Goal: Find specific page/section: Find specific page/section

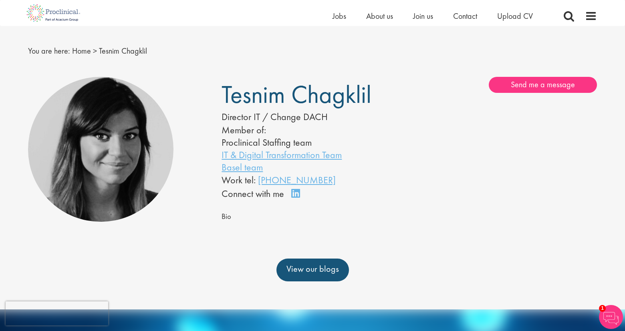
scroll to position [24, 0]
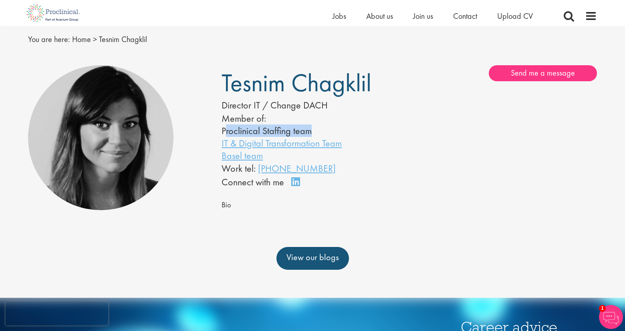
drag, startPoint x: 224, startPoint y: 131, endPoint x: 314, endPoint y: 129, distance: 90.1
click at [314, 129] on li "Proclinical Staffing team" at bounding box center [302, 131] width 163 height 12
copy li "roclinical Staffing team"
click at [380, 16] on span "About us" at bounding box center [379, 16] width 27 height 10
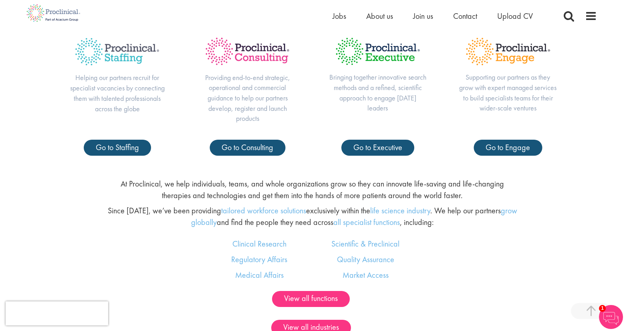
scroll to position [381, 0]
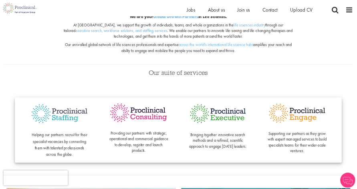
scroll to position [106, 0]
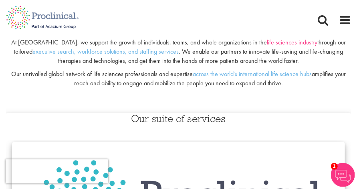
click at [267, 41] on link "life sciences industry" at bounding box center [292, 42] width 50 height 8
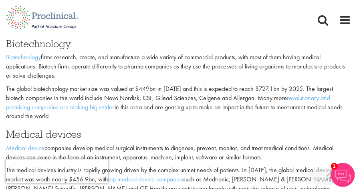
scroll to position [529, 0]
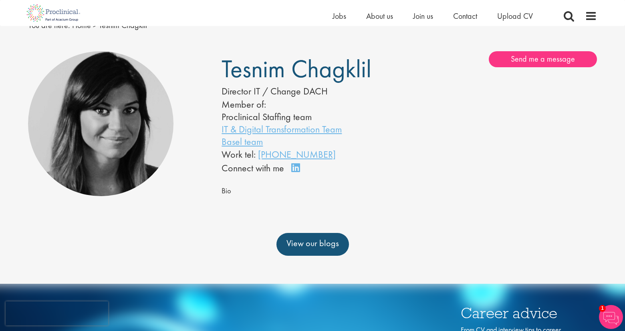
scroll to position [31, 0]
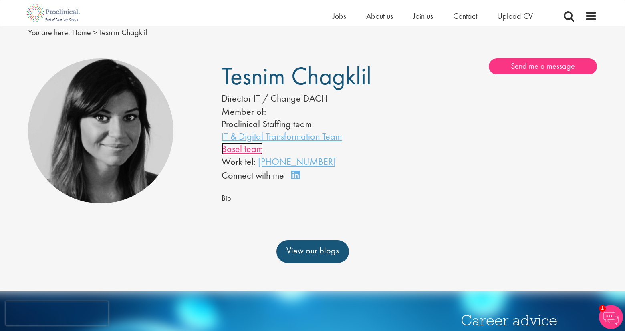
click at [246, 150] on link "Basel team" at bounding box center [241, 149] width 41 height 12
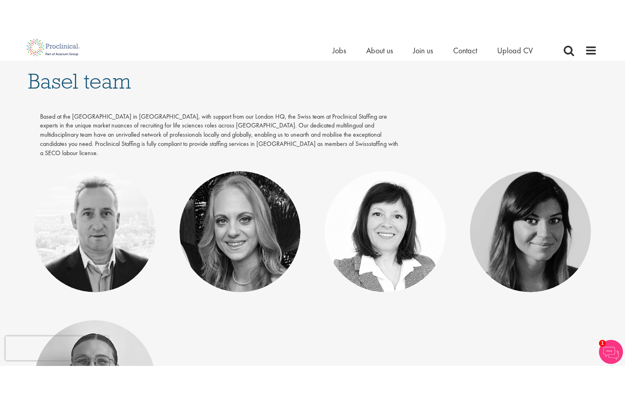
scroll to position [107, 0]
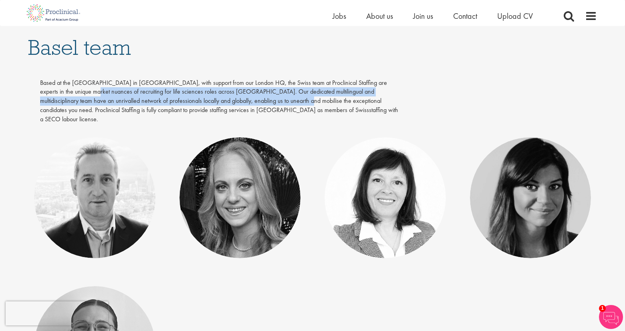
drag, startPoint x: 63, startPoint y: 91, endPoint x: 240, endPoint y: 96, distance: 177.0
click at [240, 96] on p "Based at the Grosspeter Tower in Basel, with support from our London HQ, the Sw…" at bounding box center [219, 101] width 359 height 46
click at [260, 99] on p "Based at the Grosspeter Tower in Basel, with support from our London HQ, the Sw…" at bounding box center [219, 101] width 359 height 46
